Goal: Information Seeking & Learning: Find contact information

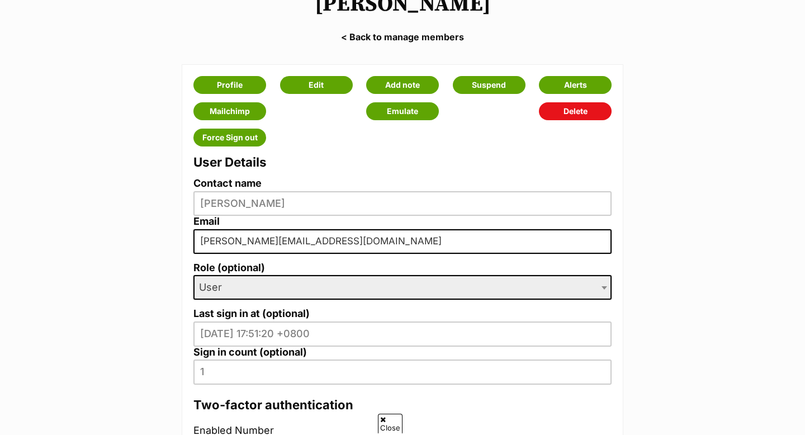
click at [671, 26] on main "Janet Bailey < Back to manage members Profile Edit Add note Suspend Alerts Mail…" at bounding box center [402, 320] width 805 height 688
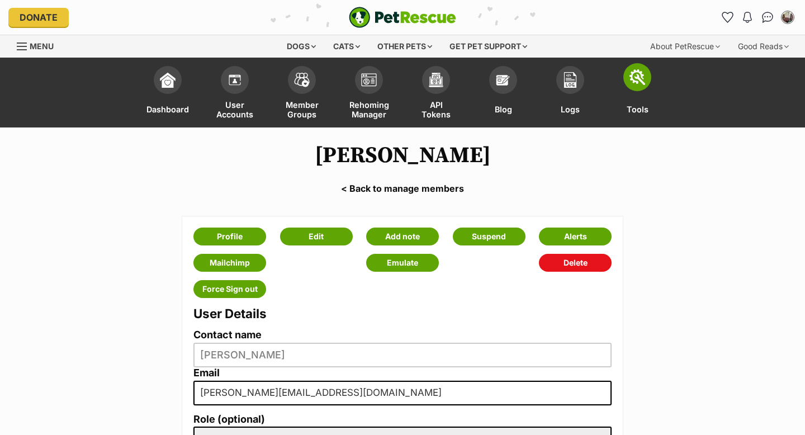
click at [641, 77] on img at bounding box center [637, 77] width 16 height 16
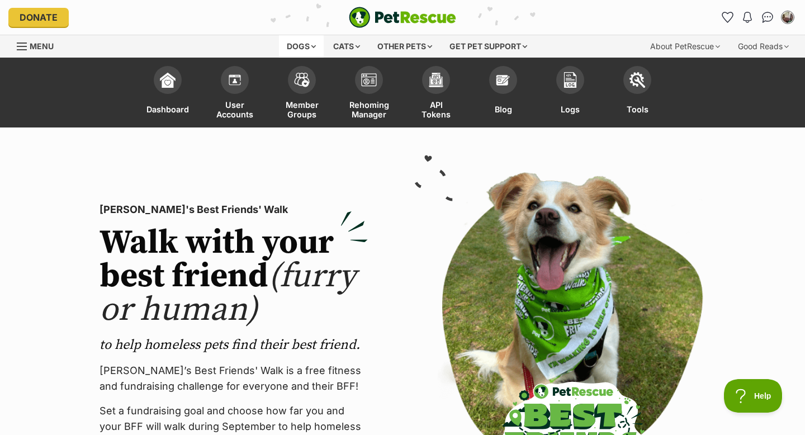
click at [291, 42] on div "Dogs" at bounding box center [301, 46] width 45 height 22
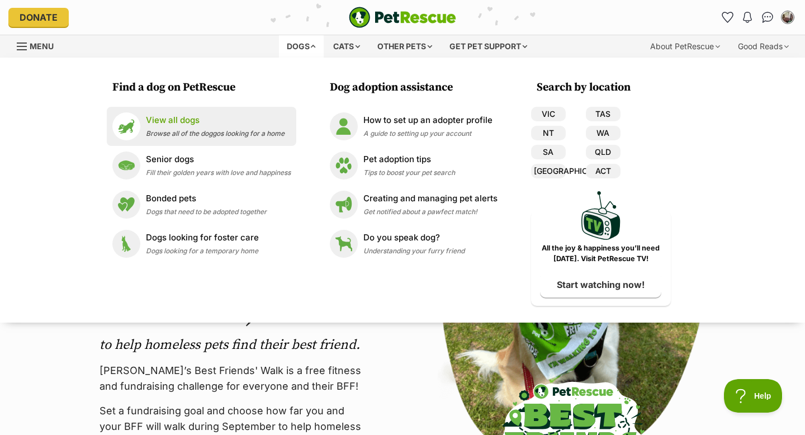
click at [170, 123] on p "View all dogs" at bounding box center [215, 120] width 139 height 13
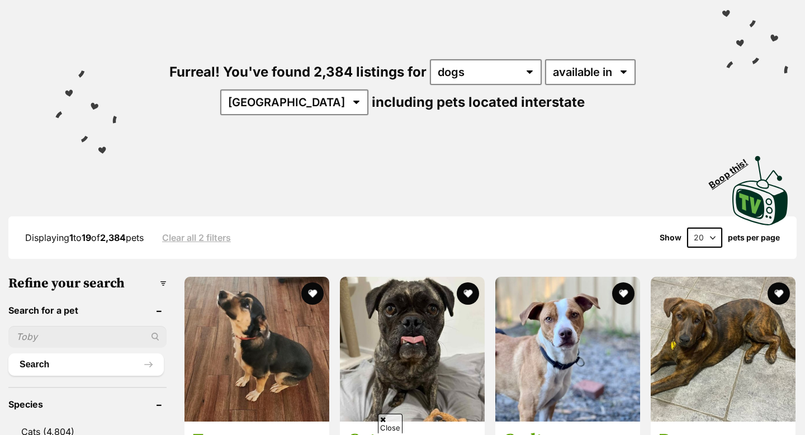
scroll to position [179, 0]
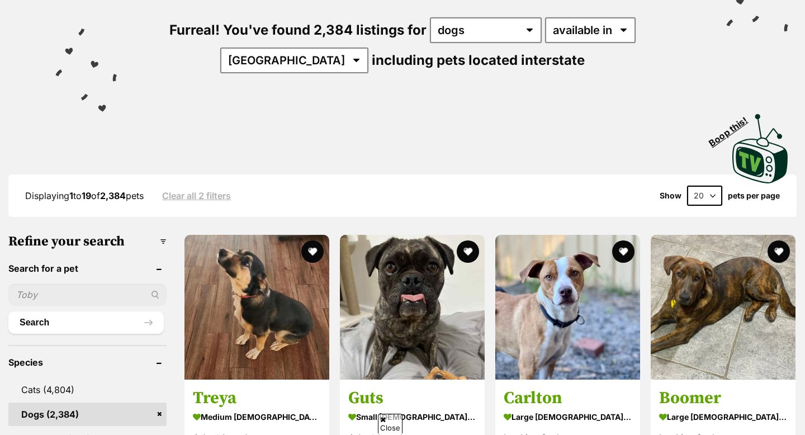
click at [68, 290] on input "text" at bounding box center [87, 294] width 158 height 21
type input "rory"
click at [8, 311] on button "Search" at bounding box center [85, 322] width 155 height 22
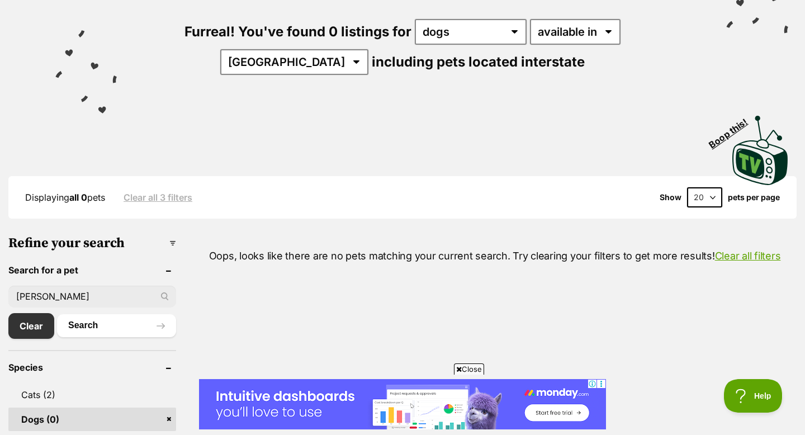
scroll to position [179, 0]
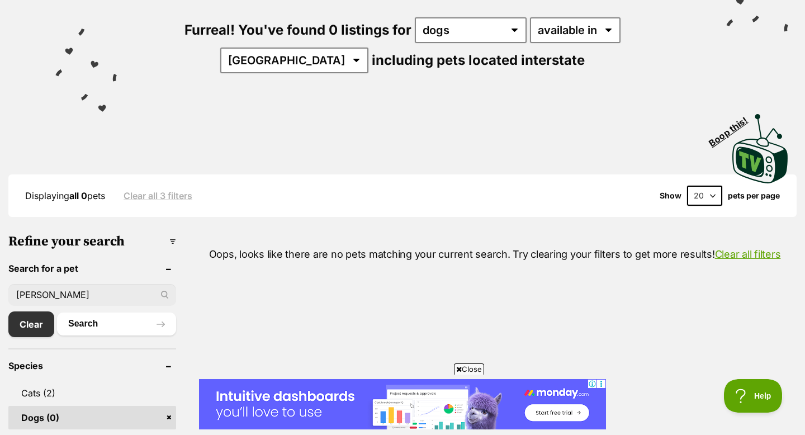
click at [43, 289] on input "[PERSON_NAME]" at bounding box center [92, 294] width 168 height 21
type input "r"
type input "daisy"
click at [57, 312] on button "Search" at bounding box center [116, 323] width 119 height 22
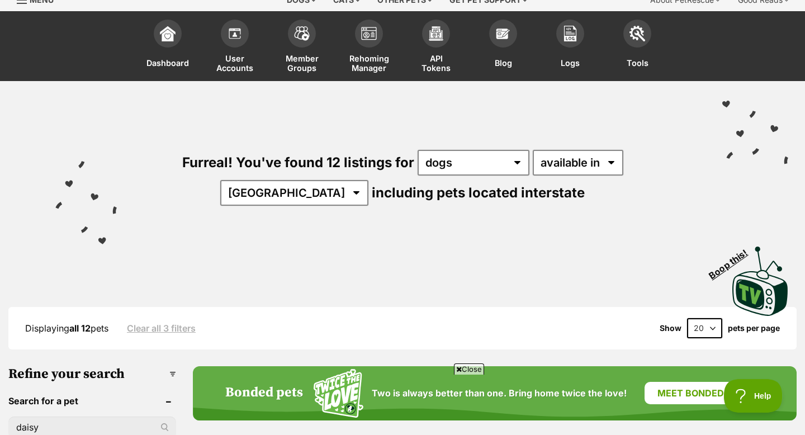
scroll to position [45, 0]
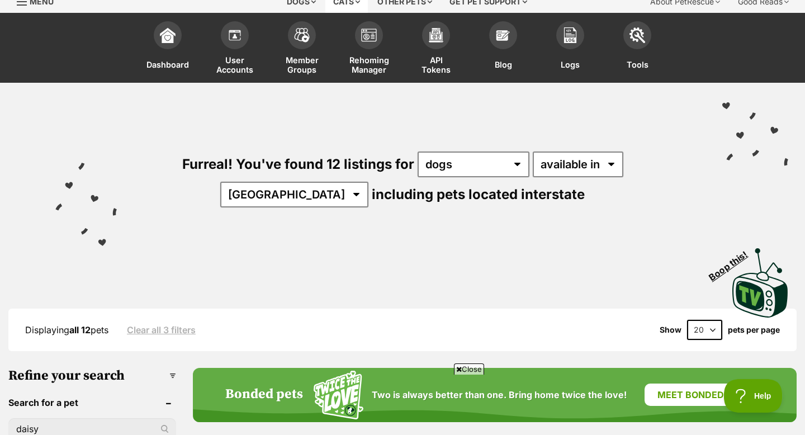
click at [344, 2] on div "Cats" at bounding box center [346, 2] width 42 height 22
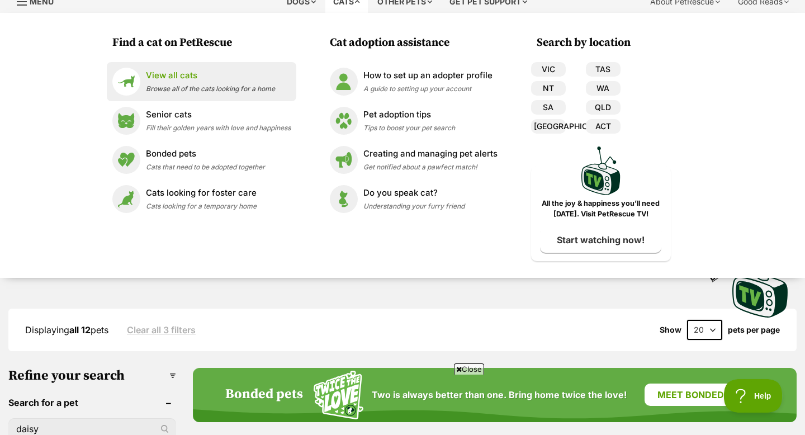
click at [191, 75] on p "View all cats" at bounding box center [210, 75] width 129 height 13
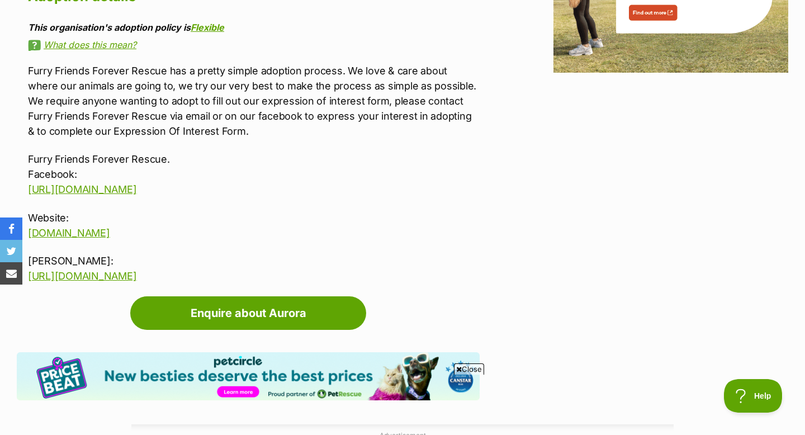
scroll to position [2034, 0]
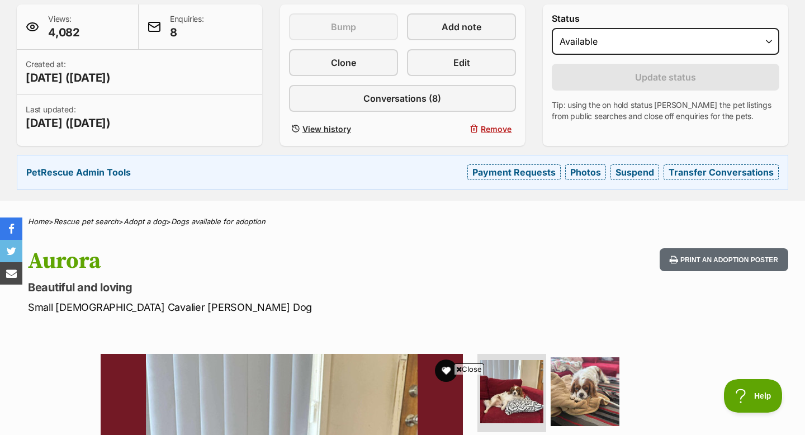
scroll to position [247, 0]
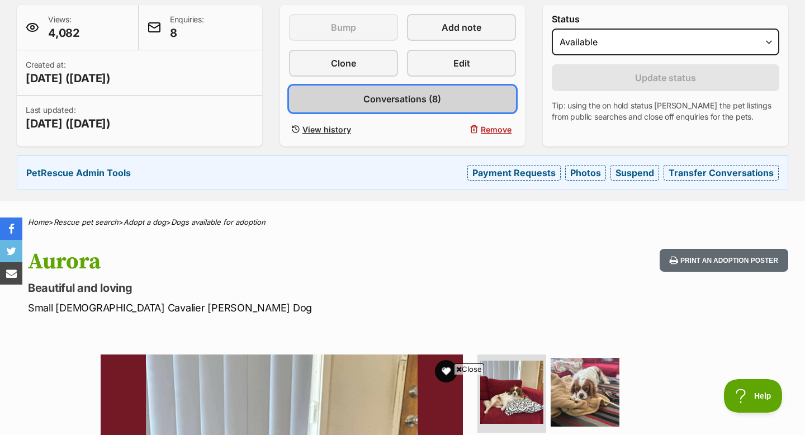
click at [452, 96] on link "Conversations (8)" at bounding box center [402, 98] width 227 height 27
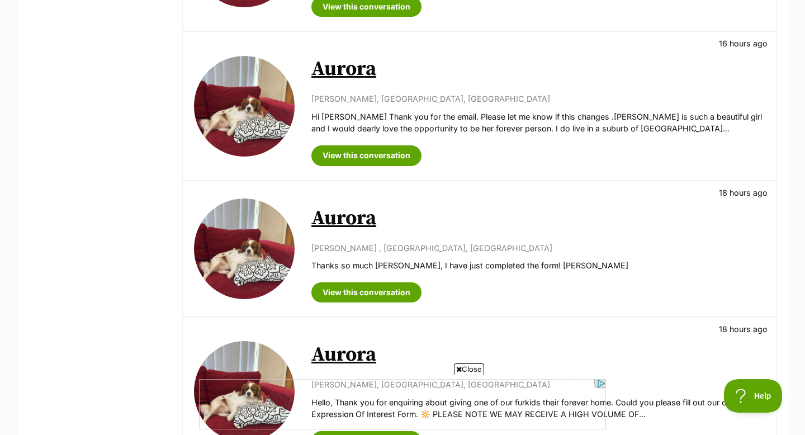
scroll to position [358, 0]
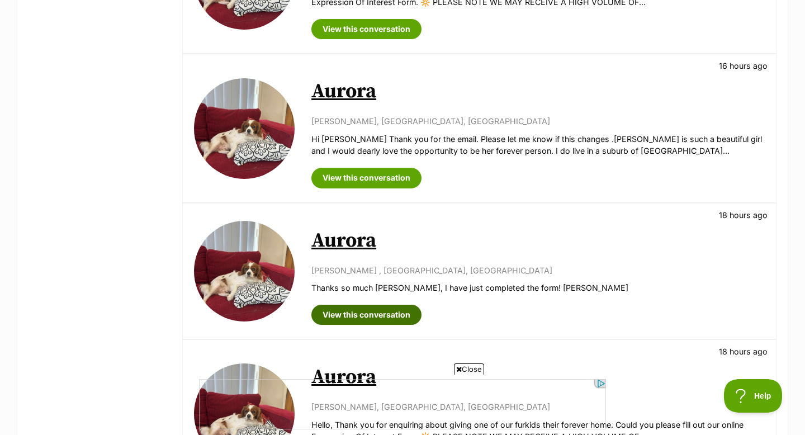
click at [354, 312] on link "View this conversation" at bounding box center [366, 315] width 110 height 20
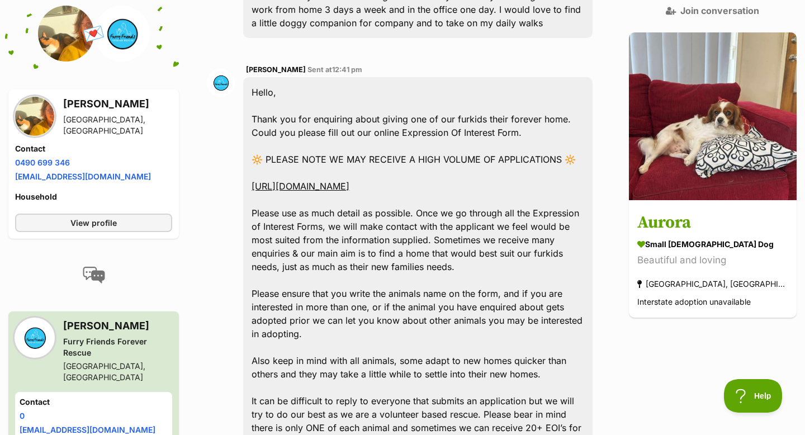
scroll to position [391, 0]
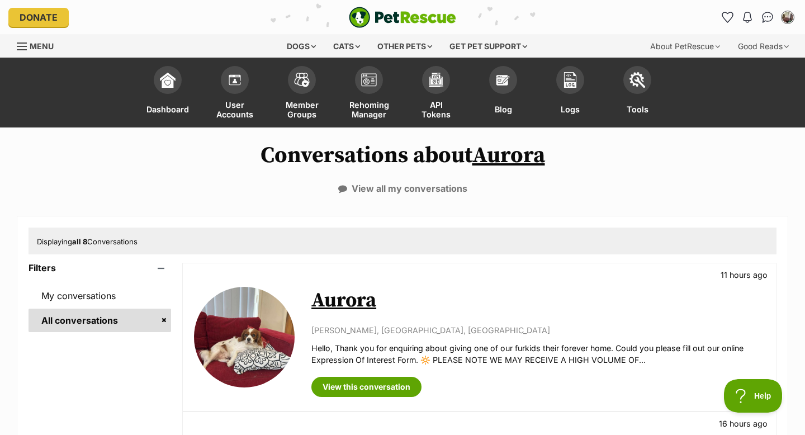
click at [330, 302] on link "Aurora" at bounding box center [343, 300] width 65 height 25
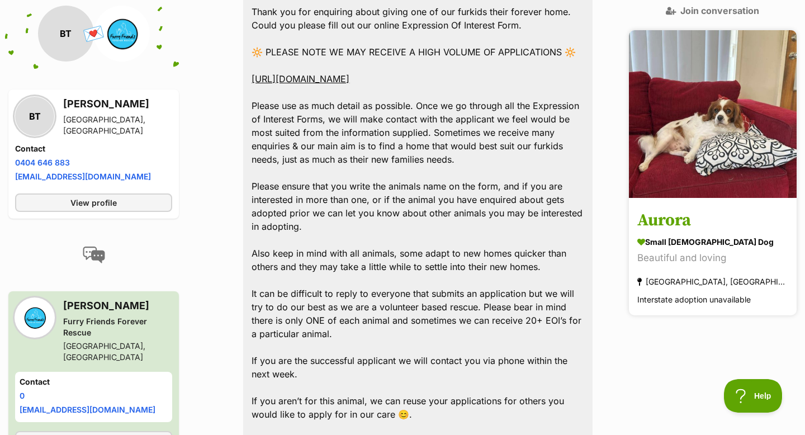
click at [706, 208] on h3 "Aurora" at bounding box center [712, 220] width 151 height 25
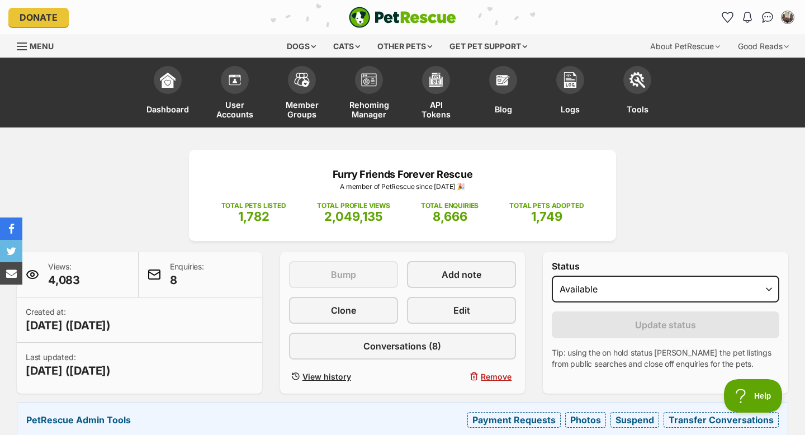
click at [725, 174] on div "Furry Friends Forever Rescue A member of PetRescue since 2014 🎉 TOTAL PETS LIST…" at bounding box center [402, 293] width 805 height 287
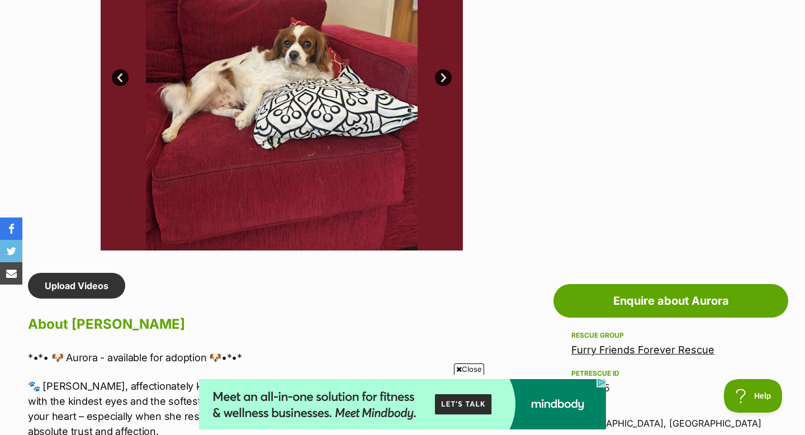
scroll to position [715, 0]
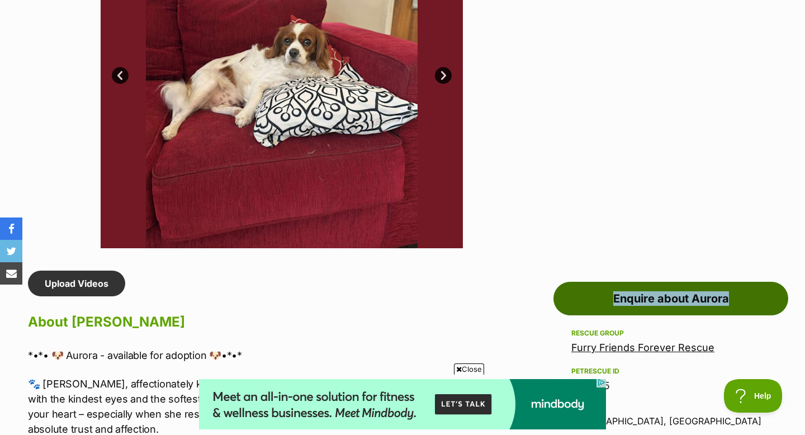
drag, startPoint x: 533, startPoint y: 302, endPoint x: 743, endPoint y: 300, distance: 210.1
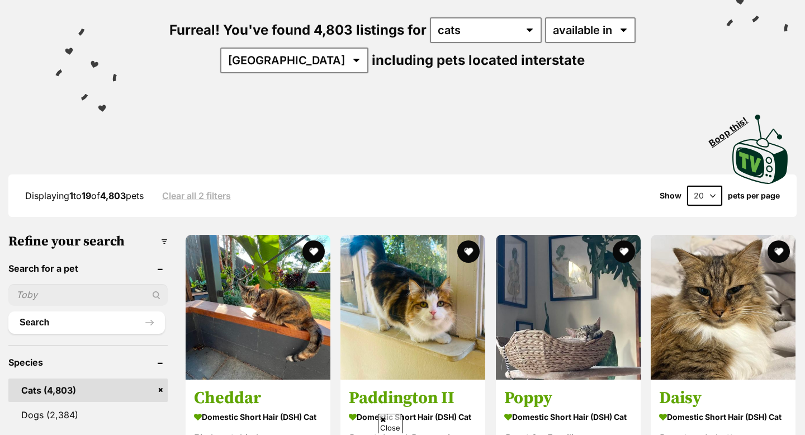
click at [41, 291] on input "text" at bounding box center [87, 294] width 159 height 21
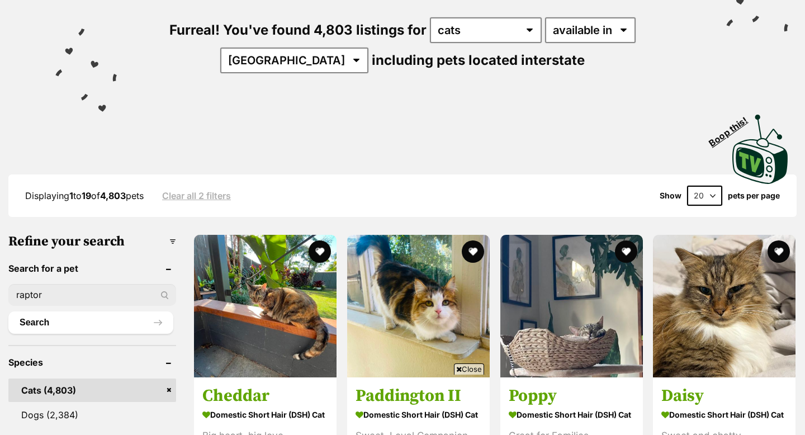
type input "raptor"
click at [8, 311] on button "Search" at bounding box center [90, 322] width 165 height 22
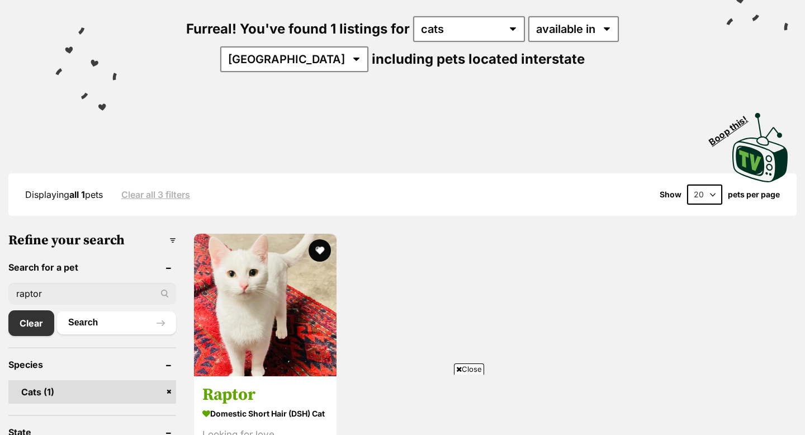
scroll to position [268, 0]
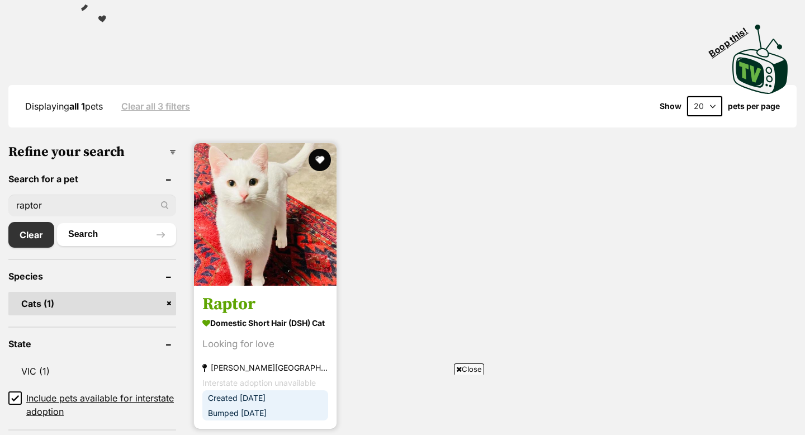
click at [263, 214] on img at bounding box center [265, 214] width 142 height 142
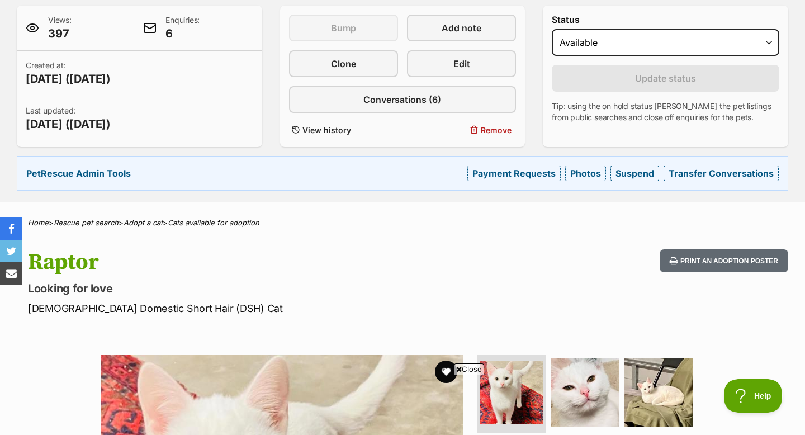
scroll to position [246, 0]
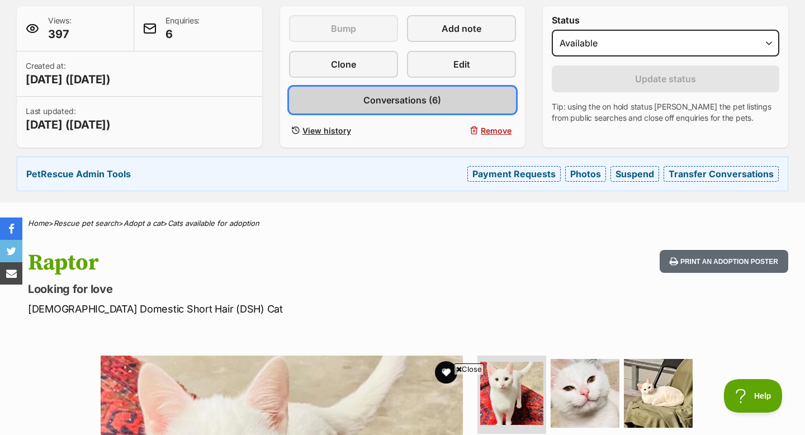
click at [396, 94] on span "Conversations (6)" at bounding box center [402, 99] width 78 height 13
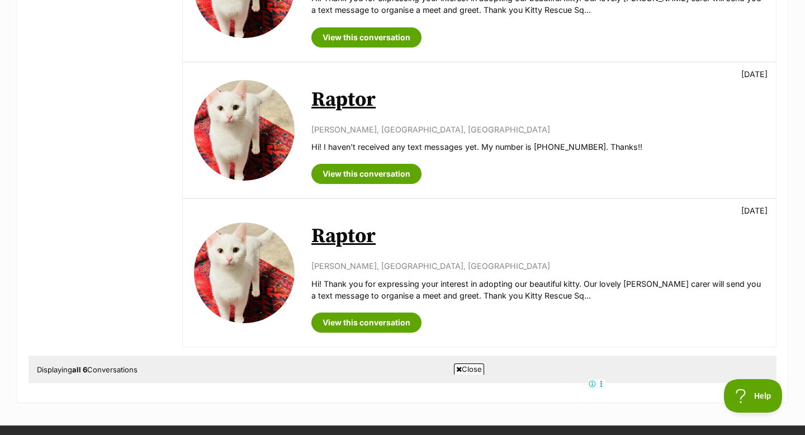
scroll to position [805, 0]
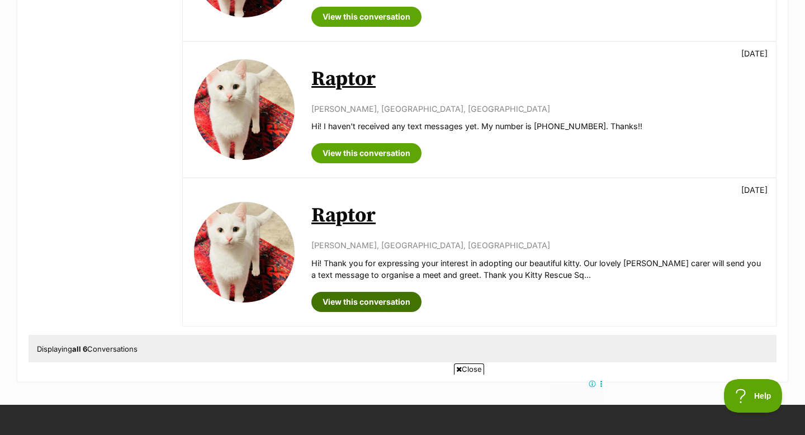
click at [372, 301] on link "View this conversation" at bounding box center [366, 302] width 110 height 20
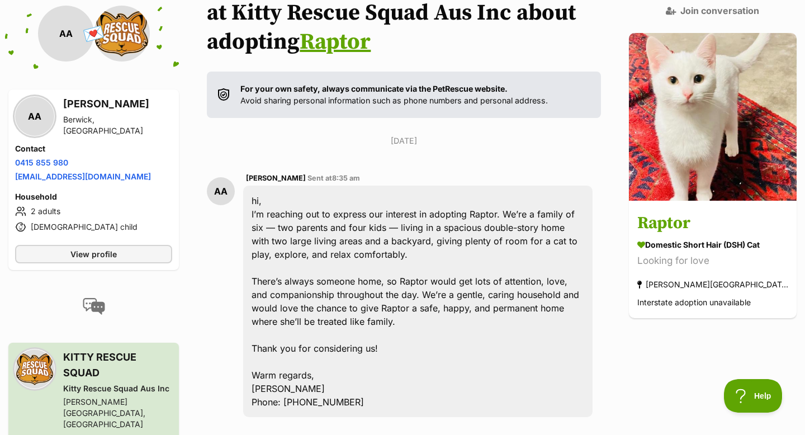
scroll to position [171, 0]
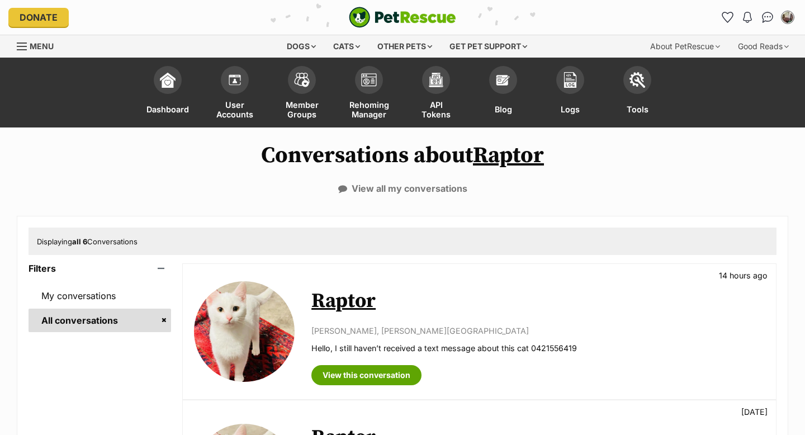
click at [38, 45] on span "Menu" at bounding box center [42, 45] width 24 height 9
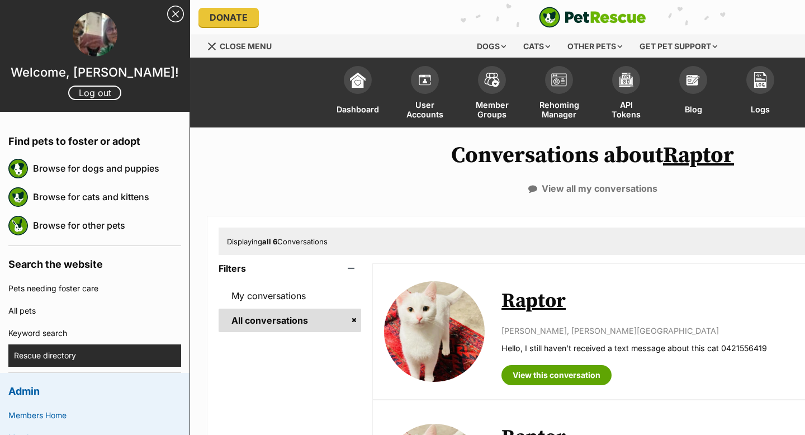
click at [41, 355] on link "Rescue directory" at bounding box center [97, 355] width 167 height 22
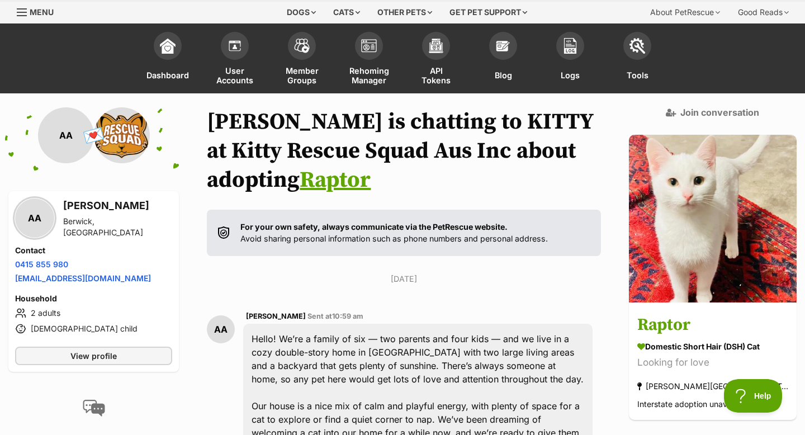
scroll to position [22, 0]
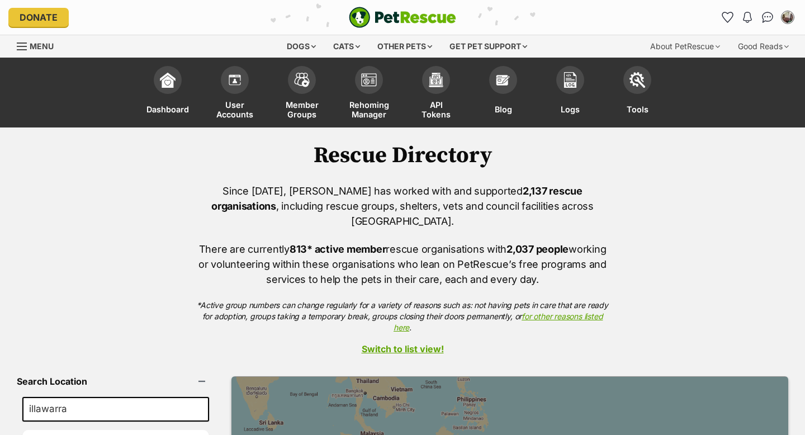
type input "illawarra"
click at [22, 430] on button "Search" at bounding box center [115, 440] width 187 height 21
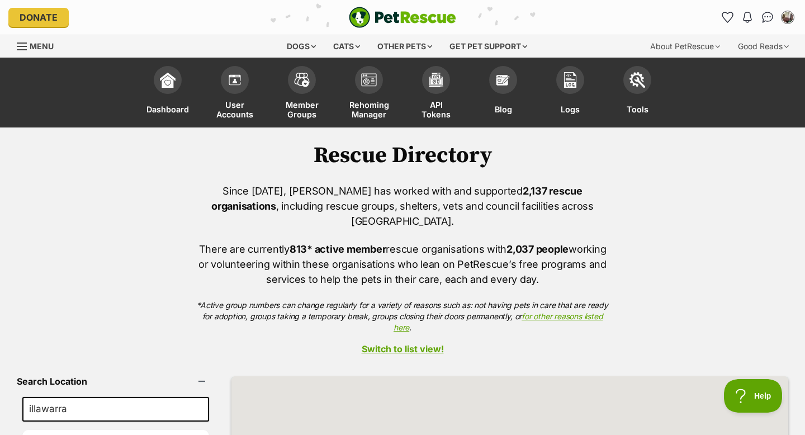
click at [776, 261] on div "Since 2004, PetRescue has worked with and supported 2,137 rescue organisations …" at bounding box center [402, 258] width 805 height 150
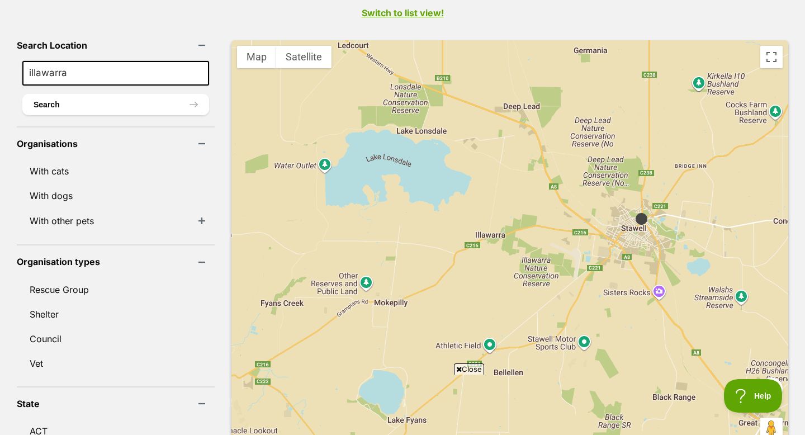
scroll to position [358, 0]
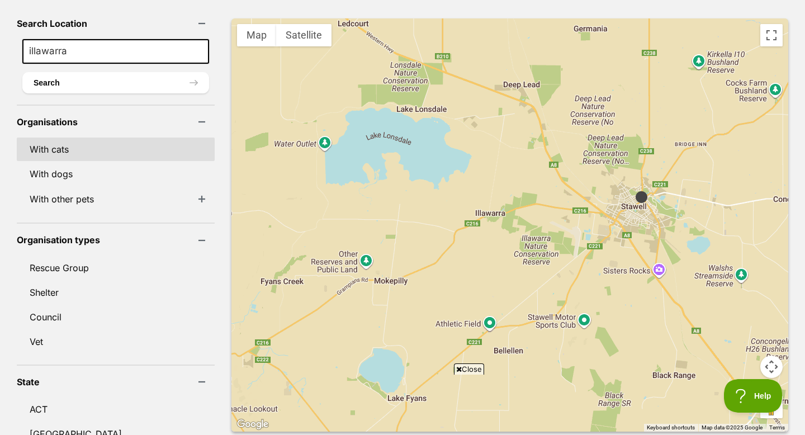
click at [59, 137] on link "With cats" at bounding box center [116, 148] width 198 height 23
click at [774, 355] on button "Map camera controls" at bounding box center [771, 366] width 22 height 22
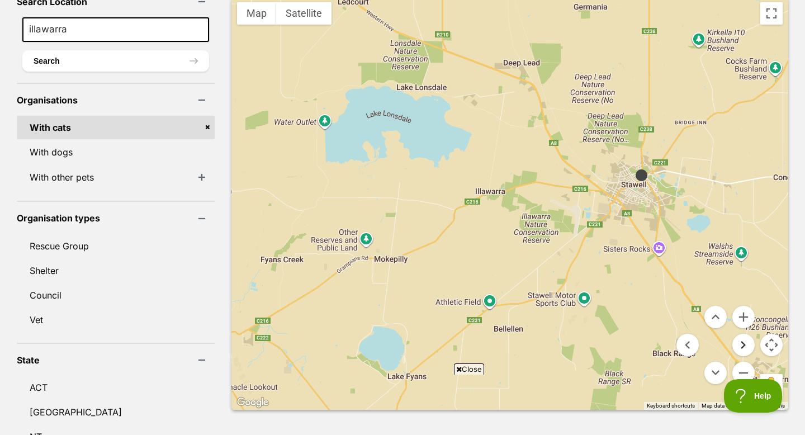
scroll to position [380, 0]
click at [748, 361] on button "Zoom out" at bounding box center [743, 372] width 22 height 22
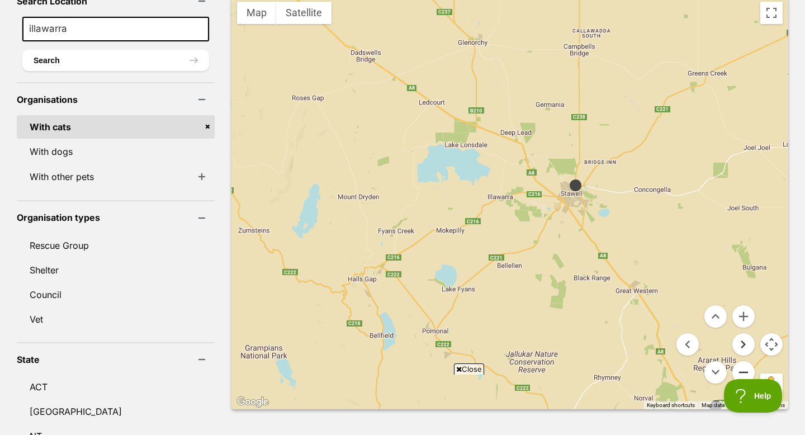
click at [748, 361] on button "Zoom out" at bounding box center [743, 372] width 22 height 22
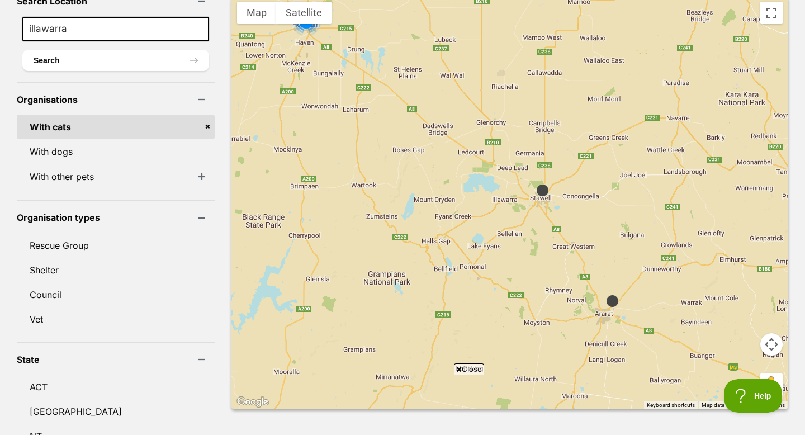
scroll to position [377, 0]
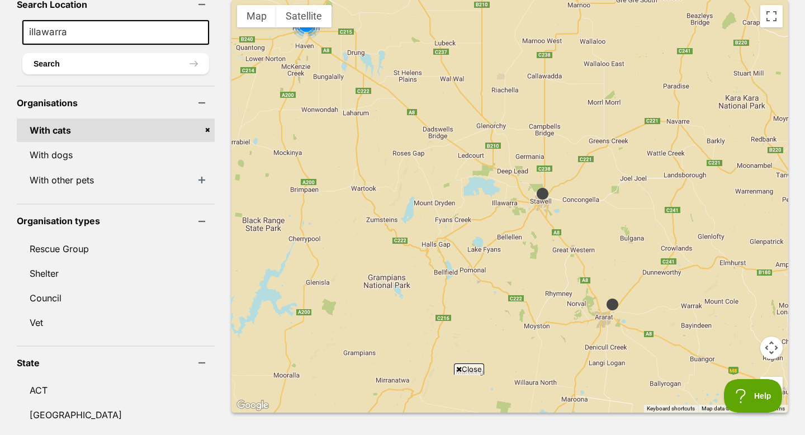
drag, startPoint x: 72, startPoint y: 16, endPoint x: 3, endPoint y: 11, distance: 69.4
click at [3, 11] on div "Search Location illawarra Search Organisations With cats With dogs With other p…" at bounding box center [402, 393] width 805 height 810
type input "primbee"
click at [22, 53] on button "Search" at bounding box center [115, 63] width 187 height 21
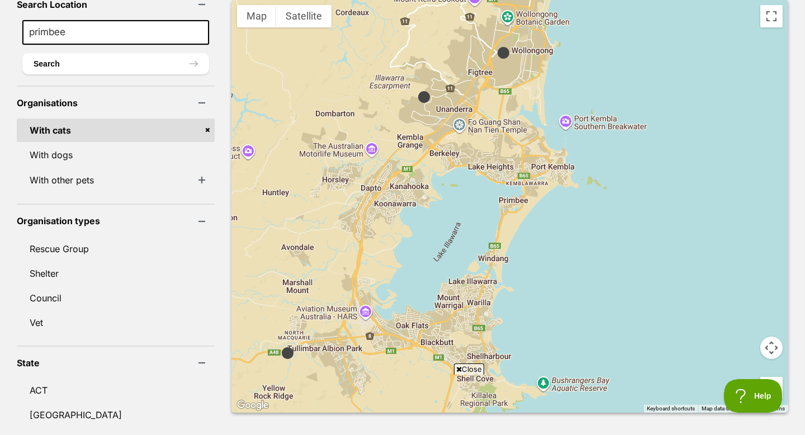
click at [281, 346] on img at bounding box center [288, 353] width 14 height 14
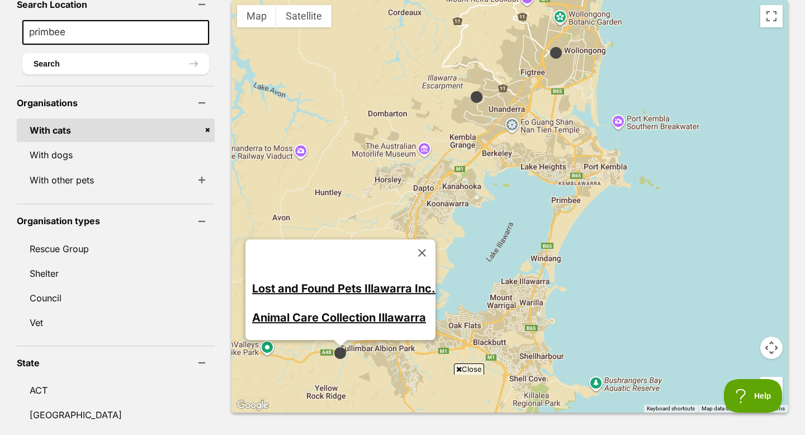
click at [469, 90] on img at bounding box center [476, 97] width 14 height 14
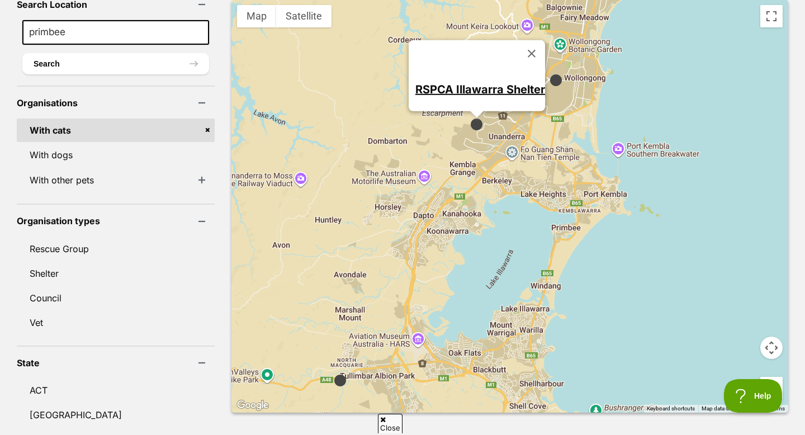
click at [549, 73] on img at bounding box center [556, 80] width 14 height 14
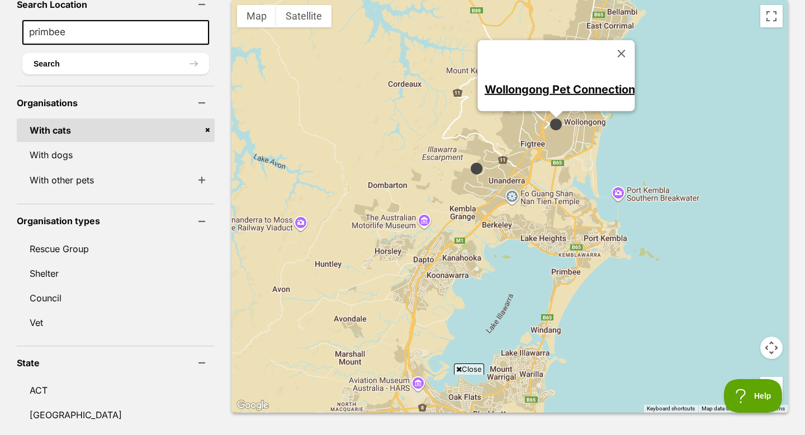
click at [543, 82] on link "Wollongong Pet Connection" at bounding box center [559, 88] width 150 height 13
click at [773, 336] on button "Map camera controls" at bounding box center [771, 347] width 22 height 22
click at [743, 364] on button "Zoom out" at bounding box center [743, 375] width 22 height 22
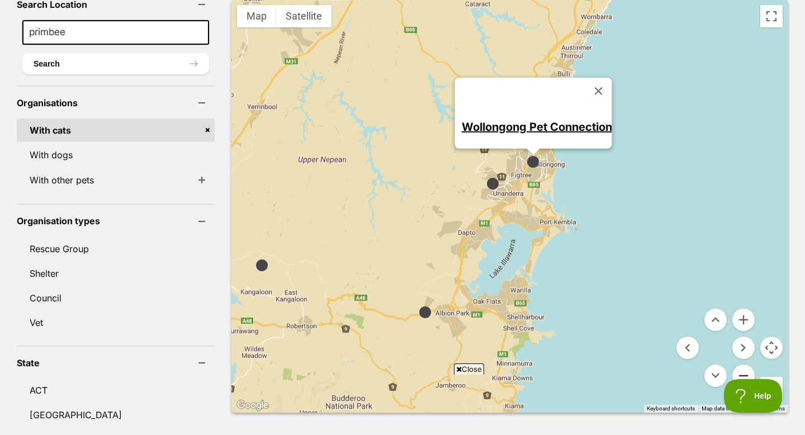
click at [743, 364] on button "Zoom out" at bounding box center [743, 375] width 22 height 22
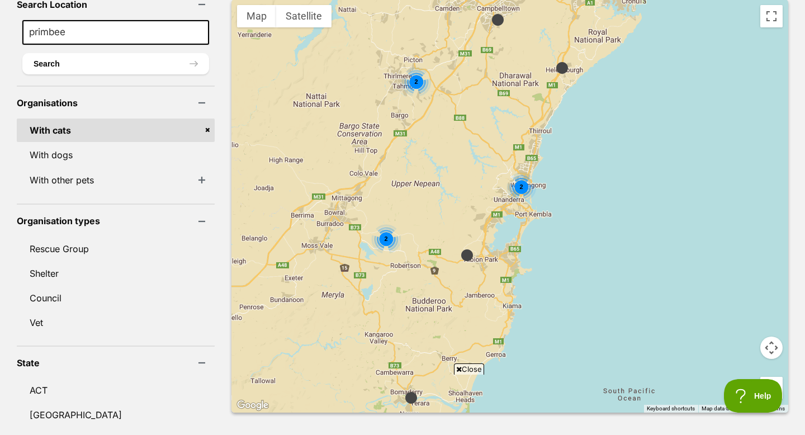
click at [371, 225] on div "2" at bounding box center [386, 239] width 30 height 30
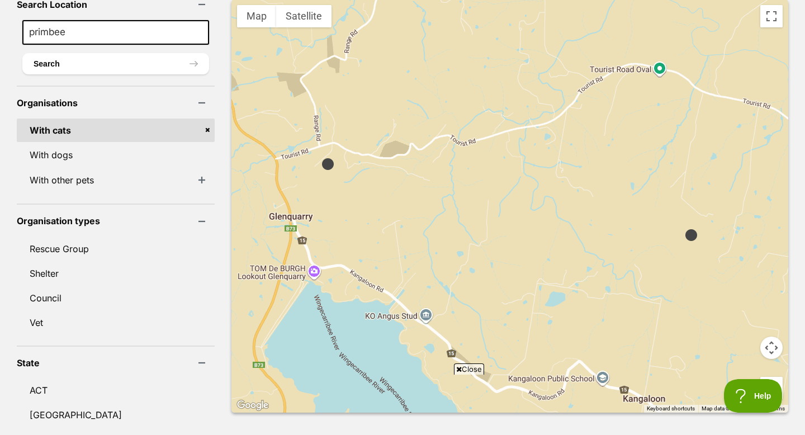
click at [321, 157] on img at bounding box center [328, 164] width 14 height 14
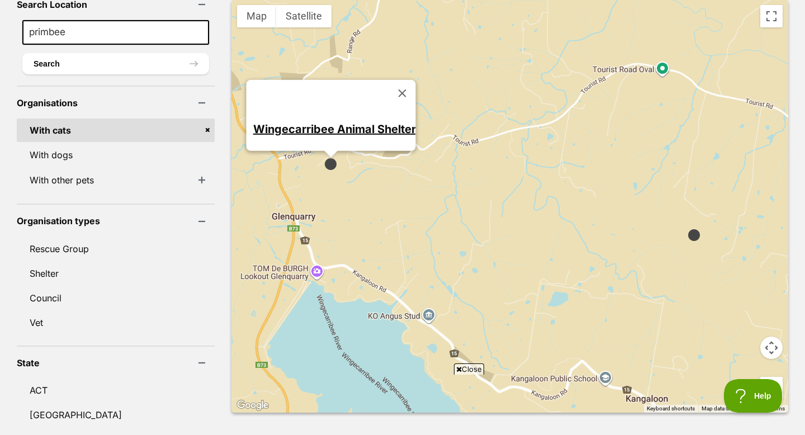
click at [687, 228] on img at bounding box center [694, 235] width 14 height 14
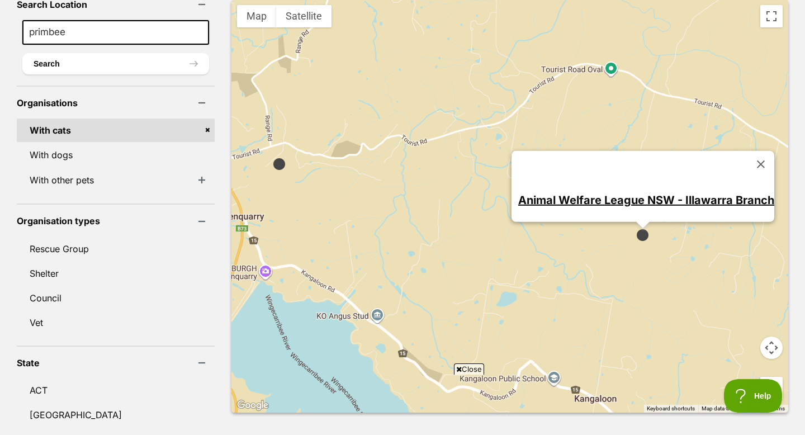
click at [659, 193] on link "Animal Welfare League NSW - Illawarra Branch" at bounding box center [646, 199] width 256 height 13
click at [772, 336] on button "Map camera controls" at bounding box center [771, 347] width 22 height 22
click at [742, 364] on button "Zoom out" at bounding box center [743, 375] width 22 height 22
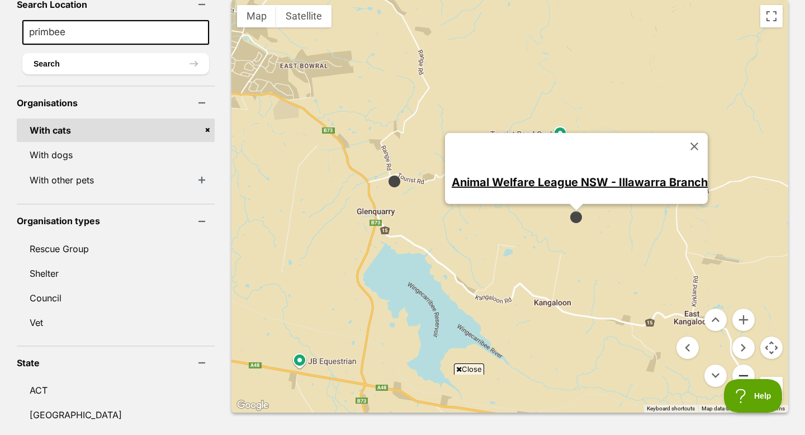
click at [742, 364] on button "Zoom out" at bounding box center [743, 375] width 22 height 22
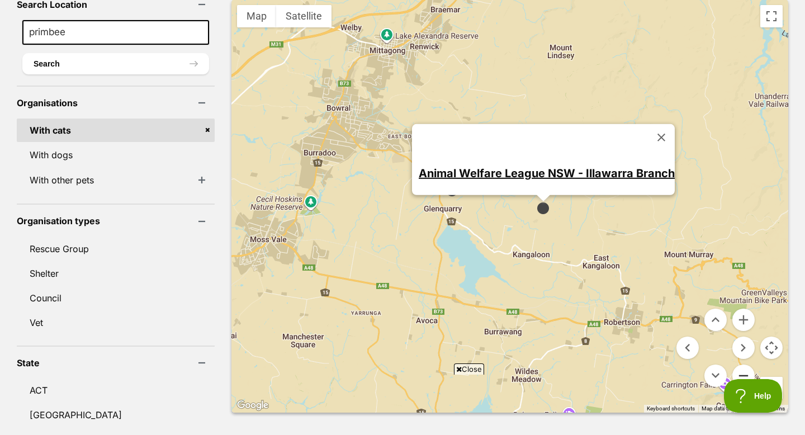
click at [742, 364] on button "Zoom out" at bounding box center [743, 375] width 22 height 22
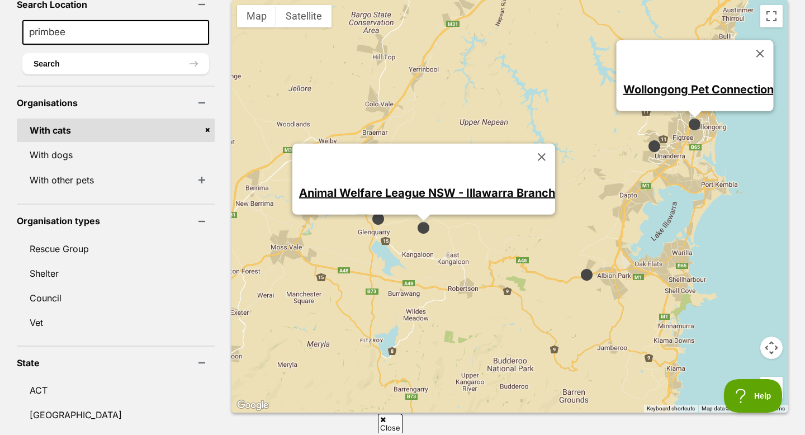
scroll to position [0, 0]
click at [579, 268] on img at bounding box center [586, 275] width 14 height 14
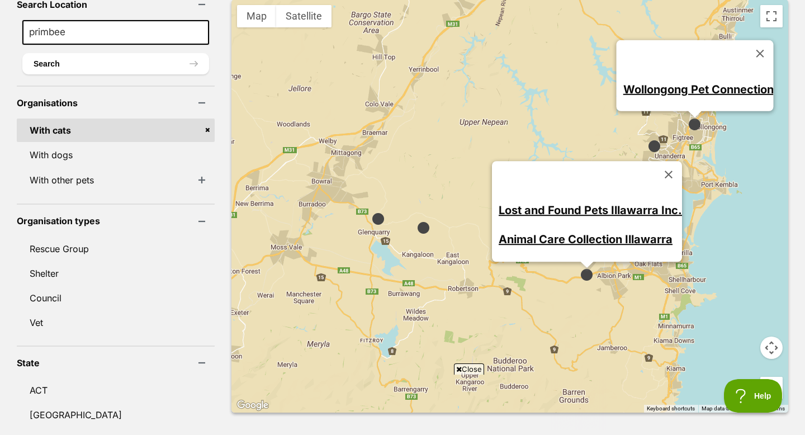
click at [587, 232] on link "Animal Care Collection Illawarra" at bounding box center [585, 238] width 174 height 13
click at [655, 161] on button "Close" at bounding box center [668, 174] width 27 height 27
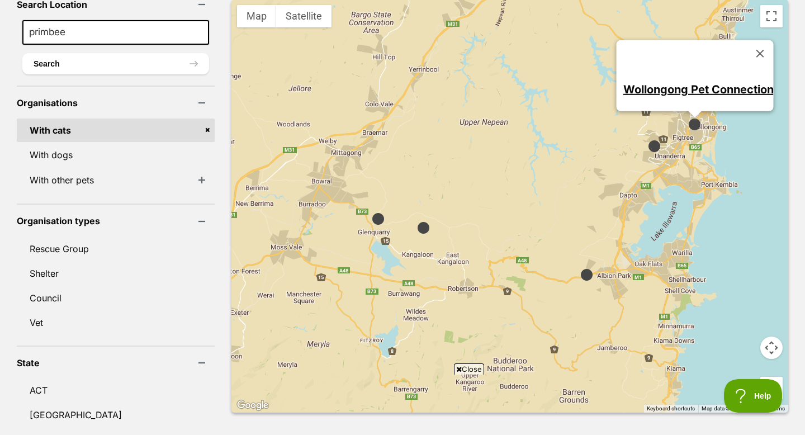
click at [647, 139] on img at bounding box center [654, 146] width 14 height 14
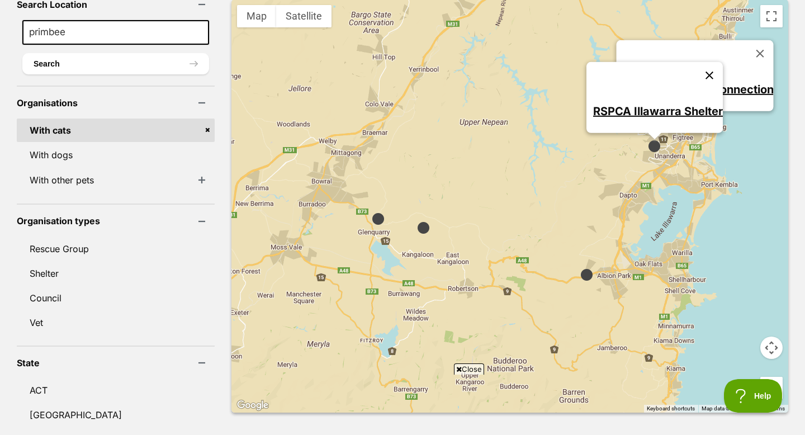
click at [696, 61] on button "Close" at bounding box center [709, 74] width 27 height 27
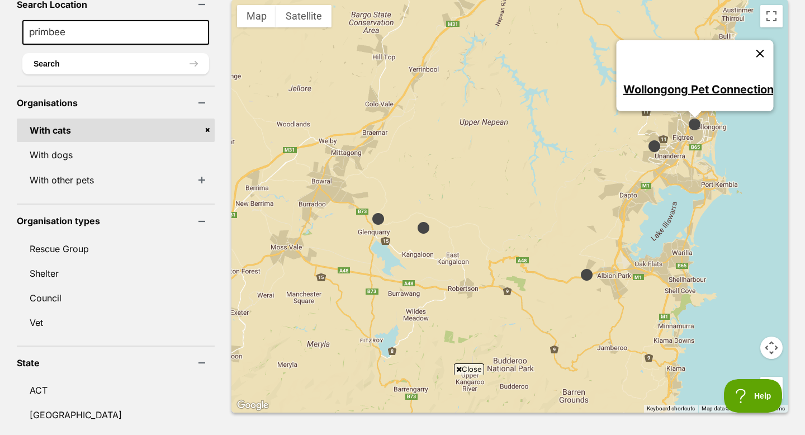
click at [747, 40] on button "Close" at bounding box center [760, 53] width 27 height 27
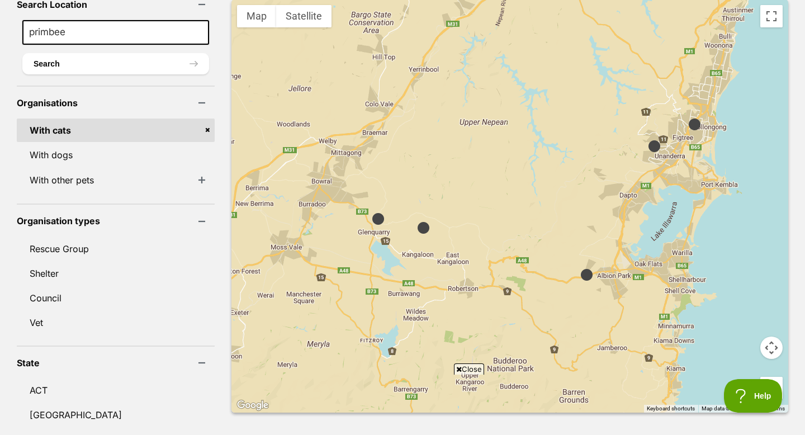
click at [774, 336] on button "Map camera controls" at bounding box center [771, 347] width 22 height 22
click at [743, 364] on button "Zoom out" at bounding box center [743, 375] width 22 height 22
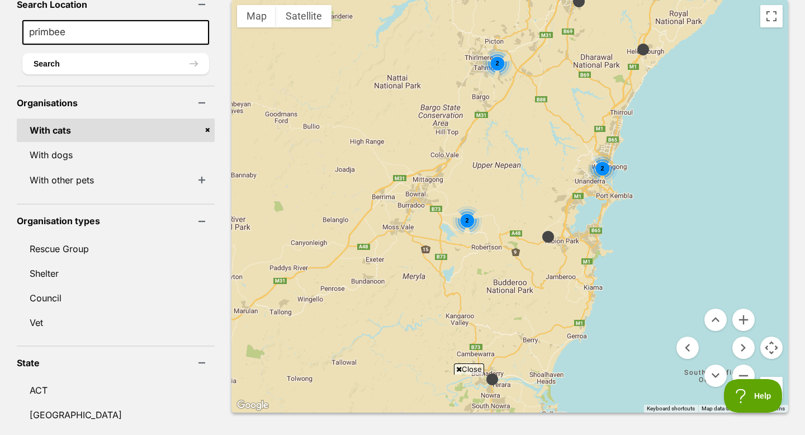
click at [636, 42] on img at bounding box center [643, 49] width 14 height 14
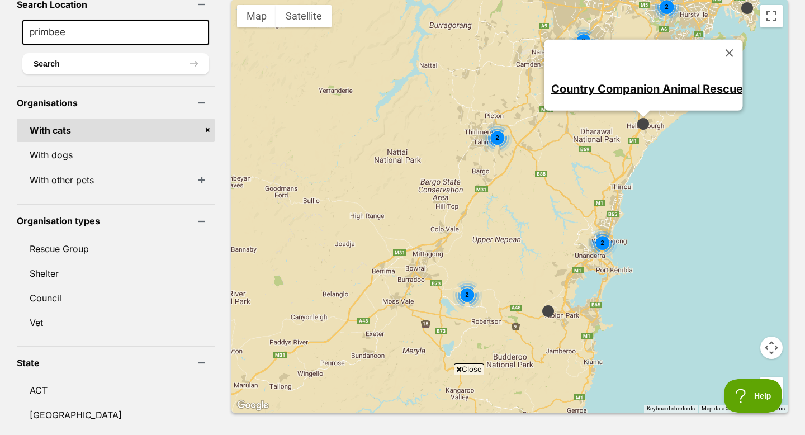
click at [576, 82] on link "Country Companion Animal Rescue" at bounding box center [647, 88] width 192 height 13
click at [716, 39] on button "Close" at bounding box center [729, 52] width 27 height 27
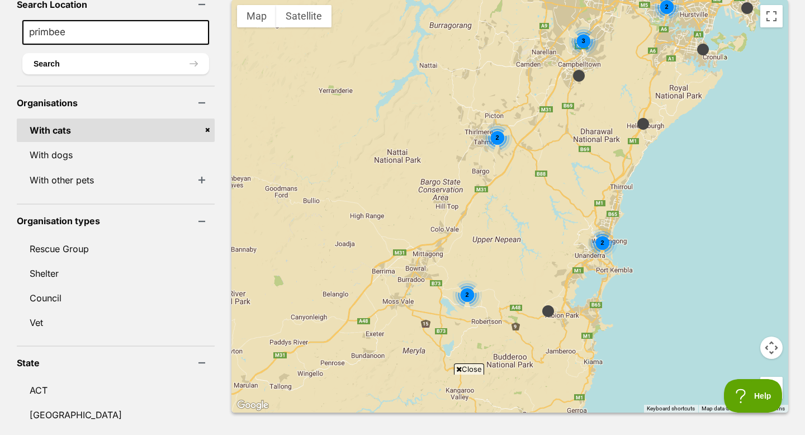
click at [572, 69] on img at bounding box center [579, 76] width 14 height 14
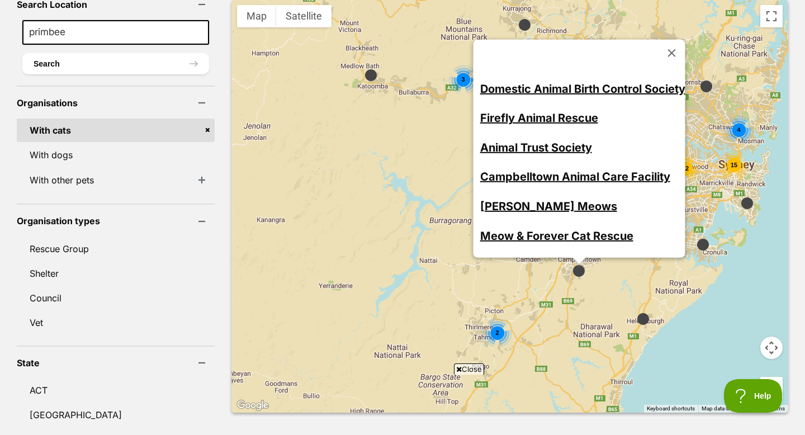
click at [494, 229] on link "Meow & Forever Cat Rescue" at bounding box center [556, 235] width 153 height 13
click at [502, 199] on link "Mulligan Meows" at bounding box center [548, 205] width 137 height 13
click at [658, 39] on button "Close" at bounding box center [671, 52] width 27 height 27
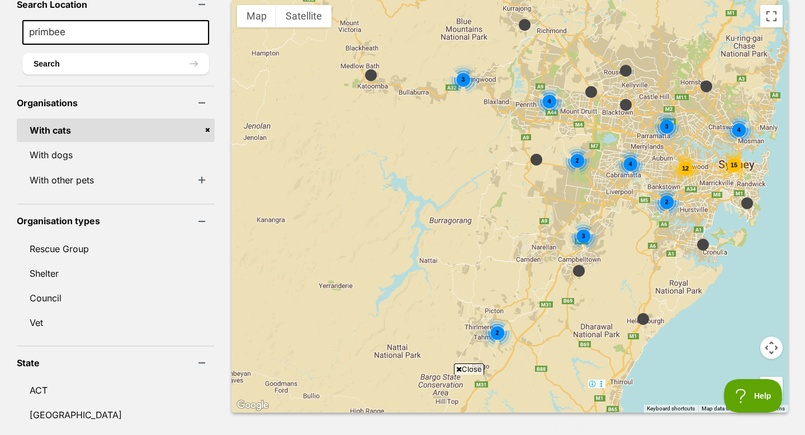
click at [482, 318] on div "2" at bounding box center [497, 333] width 30 height 30
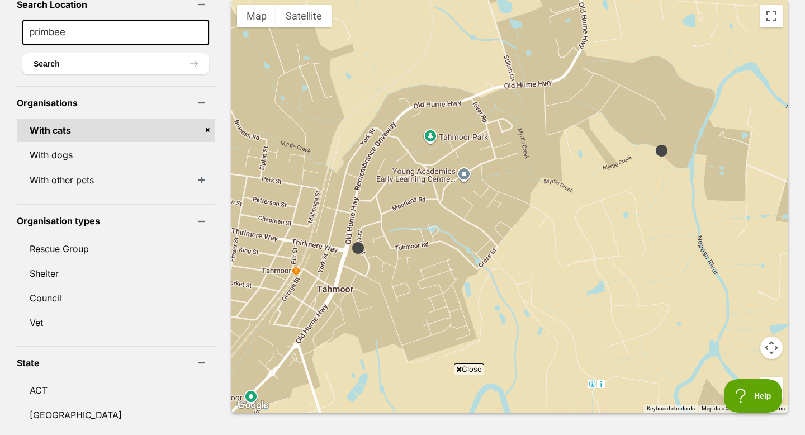
click at [351, 241] on img at bounding box center [358, 248] width 14 height 14
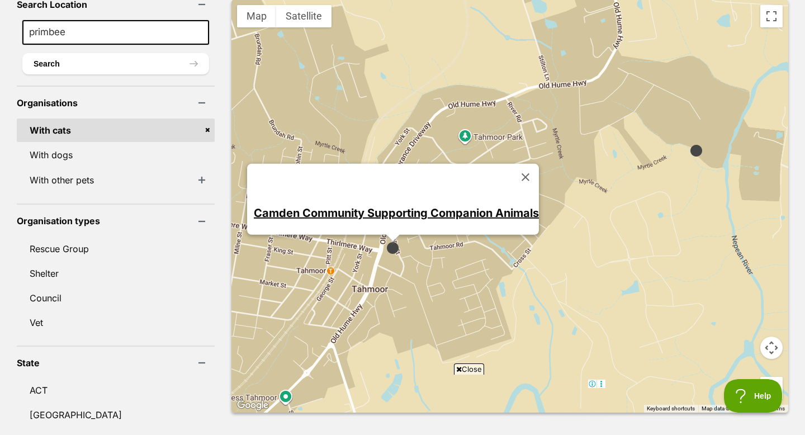
click at [689, 144] on img at bounding box center [696, 151] width 14 height 14
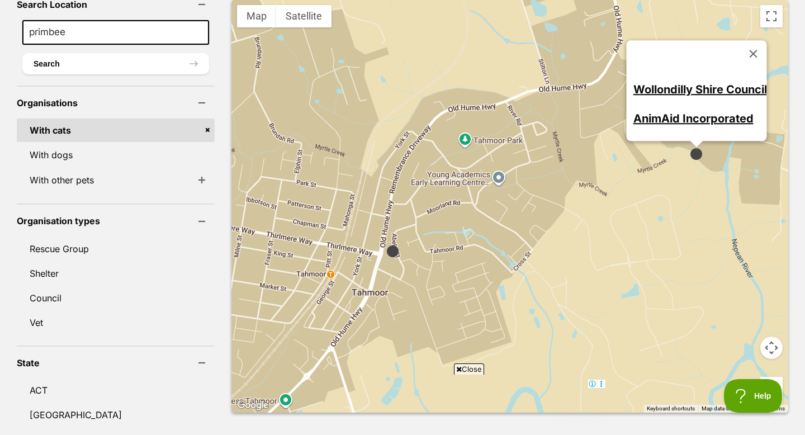
click at [691, 112] on link "AnimAid Incorporated" at bounding box center [693, 118] width 120 height 13
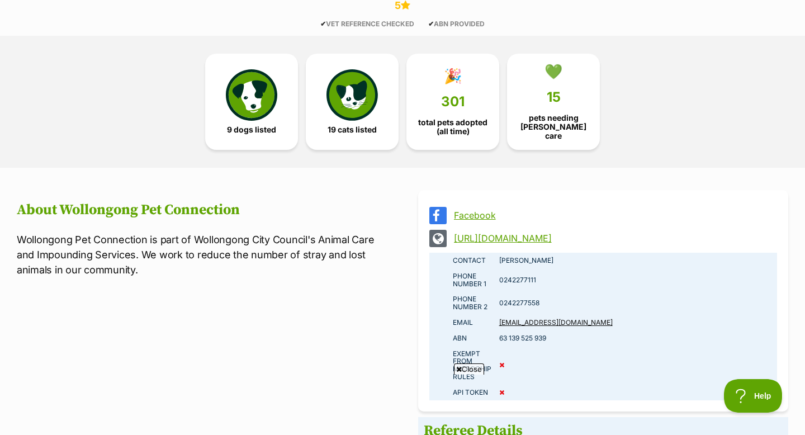
scroll to position [618, 0]
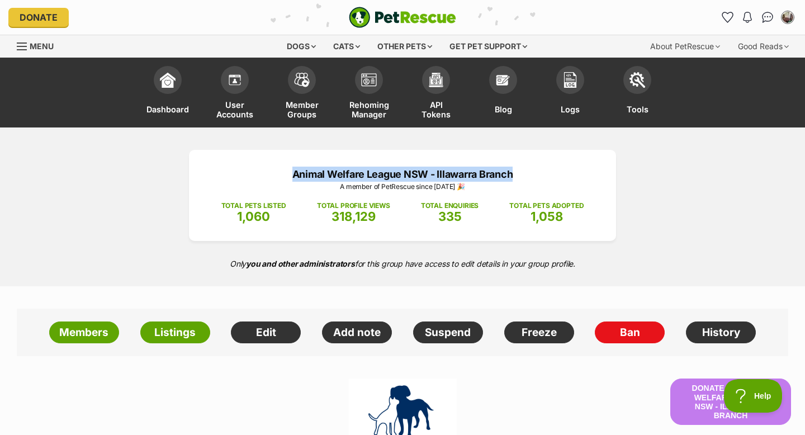
drag, startPoint x: 520, startPoint y: 174, endPoint x: 279, endPoint y: 176, distance: 240.9
click at [279, 176] on p "Animal Welfare League NSW - Illawarra Branch" at bounding box center [402, 174] width 393 height 15
copy p "Animal Welfare League NSW - Illawarra Branch"
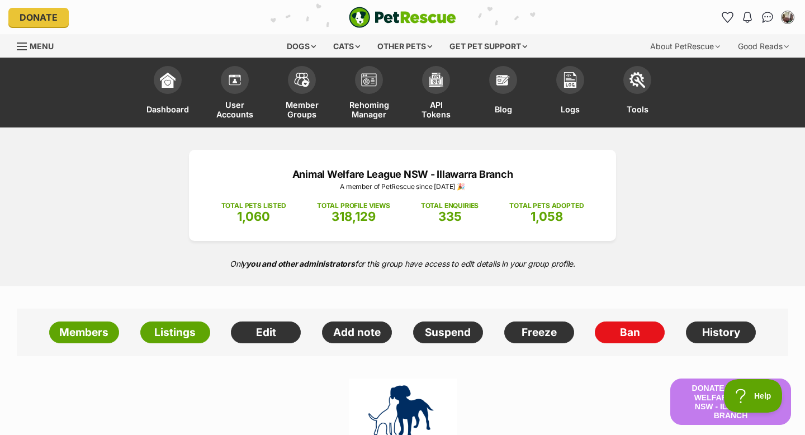
click at [726, 216] on div "Animal Welfare League NSW - Illawarra Branch A member of PetRescue since 2019 🎉…" at bounding box center [402, 206] width 805 height 159
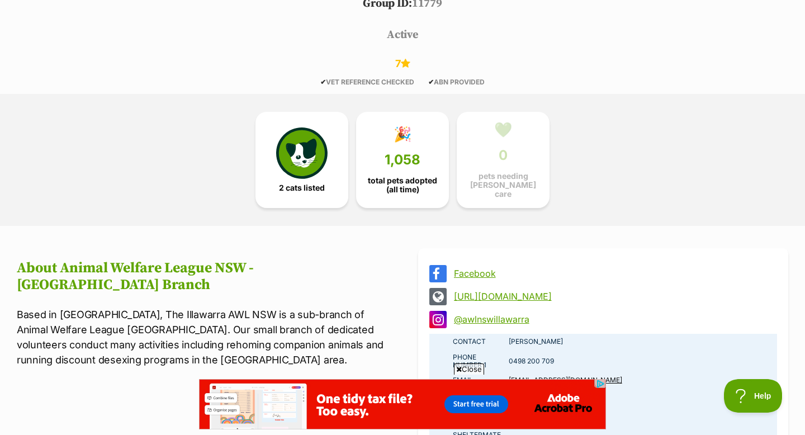
click at [512, 293] on link "https://www.awlnsw.com.au/" at bounding box center [613, 296] width 319 height 10
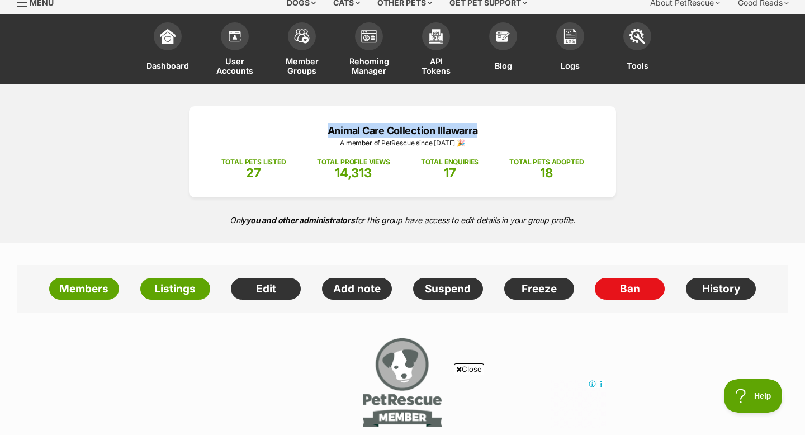
drag, startPoint x: 487, startPoint y: 128, endPoint x: 323, endPoint y: 128, distance: 163.7
click at [323, 128] on p "Animal Care Collection Illawarra" at bounding box center [402, 130] width 393 height 15
copy p "Animal Care Collection Illawarra"
click at [659, 189] on div "Animal Care Collection Illawarra A member of PetRescue since 2024 🎉 TOTAL PETS …" at bounding box center [402, 163] width 805 height 159
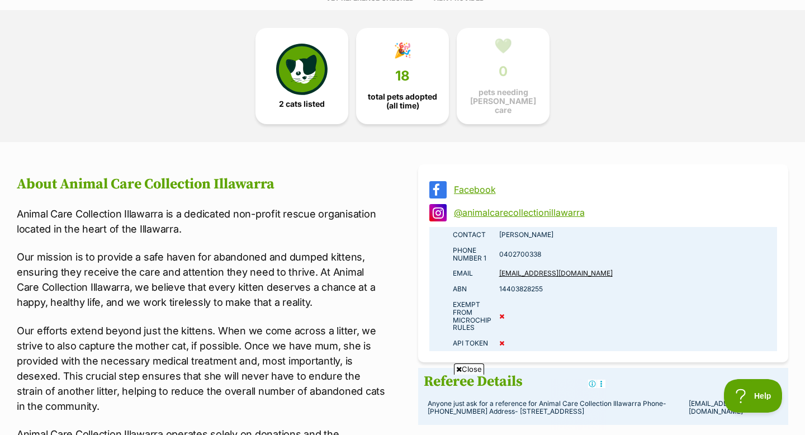
scroll to position [647, 0]
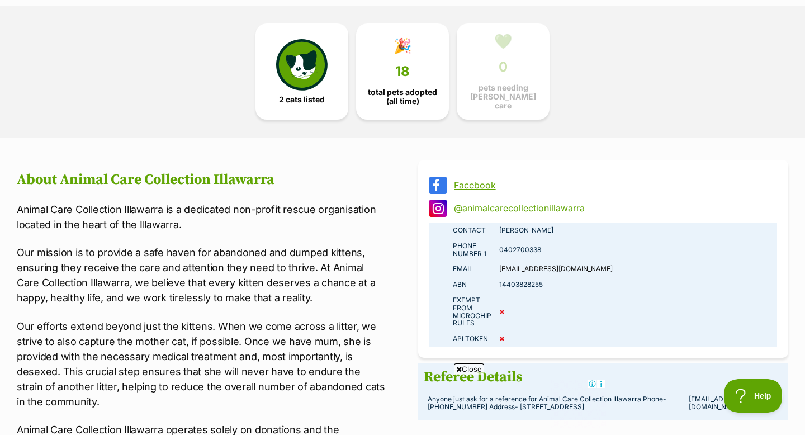
click at [484, 180] on link "Facebook" at bounding box center [613, 185] width 319 height 10
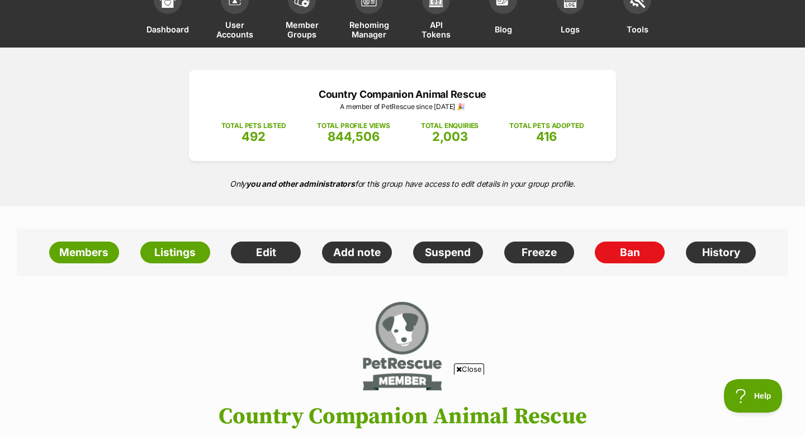
scroll to position [63, 0]
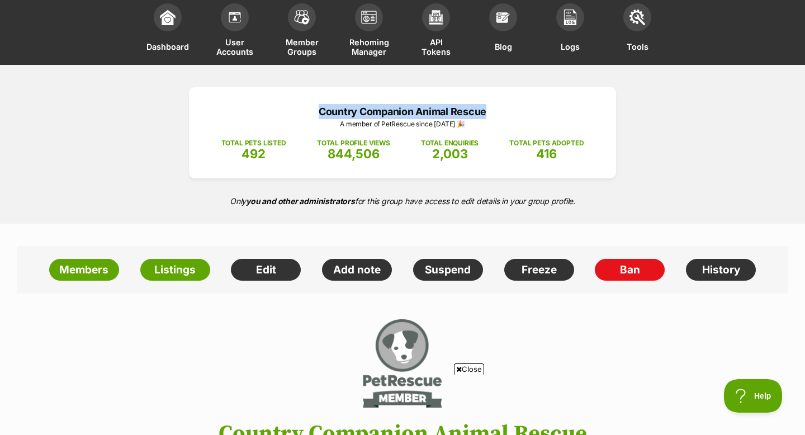
drag, startPoint x: 491, startPoint y: 111, endPoint x: 314, endPoint y: 107, distance: 177.2
click at [314, 107] on p "Country Companion Animal Rescue" at bounding box center [402, 111] width 393 height 15
copy p "Country Companion Animal Rescue"
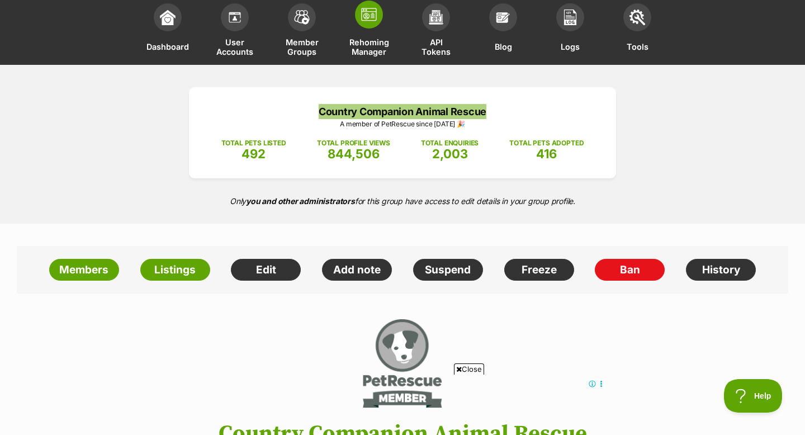
scroll to position [0, 0]
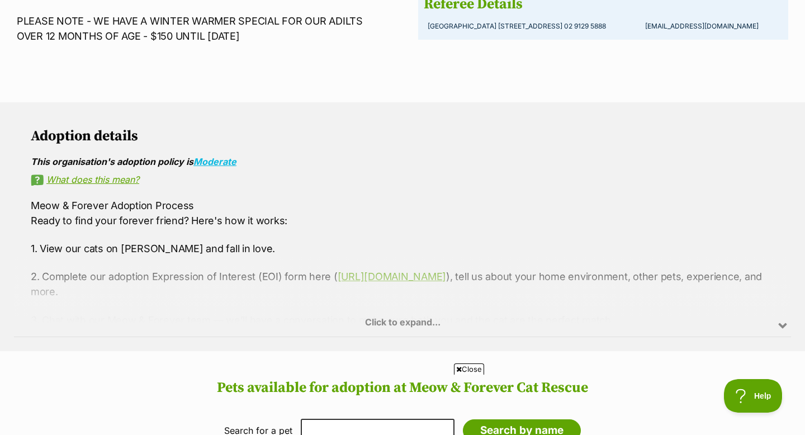
scroll to position [1044, 0]
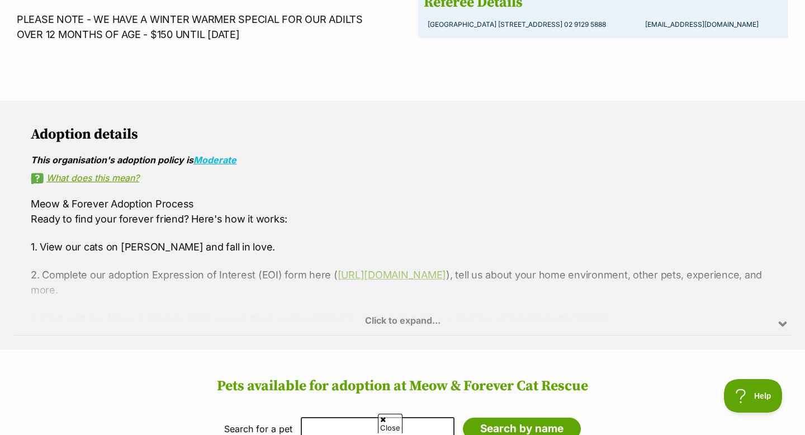
click at [420, 115] on div "Adoption details This organisation's adoption policy is Moderate What does this…" at bounding box center [402, 225] width 777 height 221
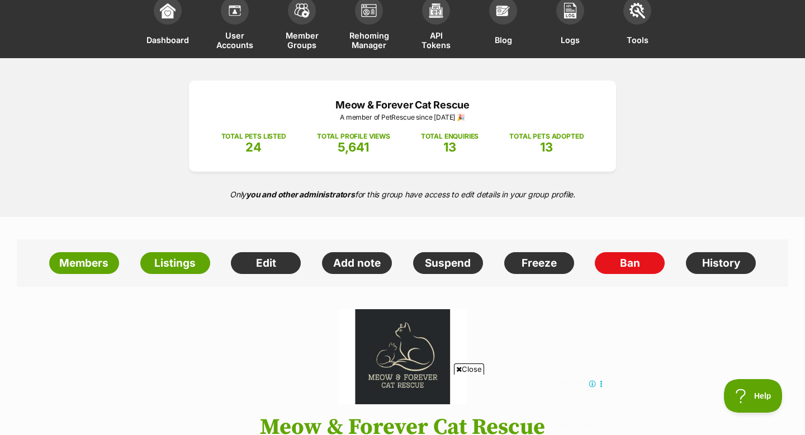
scroll to position [61, 0]
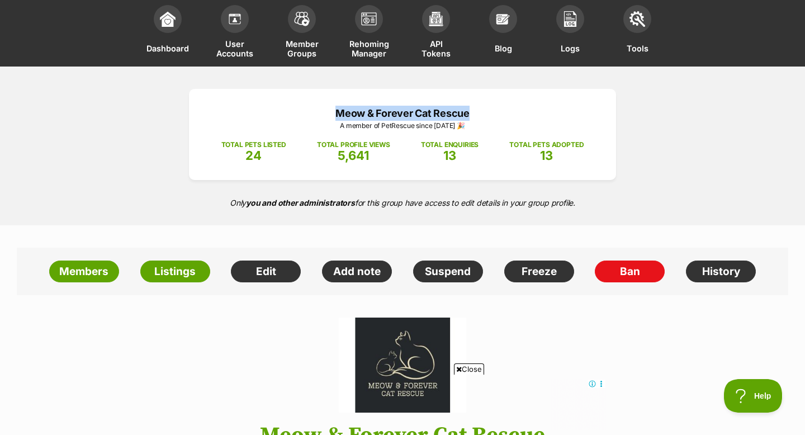
drag, startPoint x: 471, startPoint y: 111, endPoint x: 331, endPoint y: 111, distance: 140.3
click at [331, 111] on p "Meow & Forever Cat Rescue" at bounding box center [402, 113] width 393 height 15
copy p "Meow & Forever Cat Rescue"
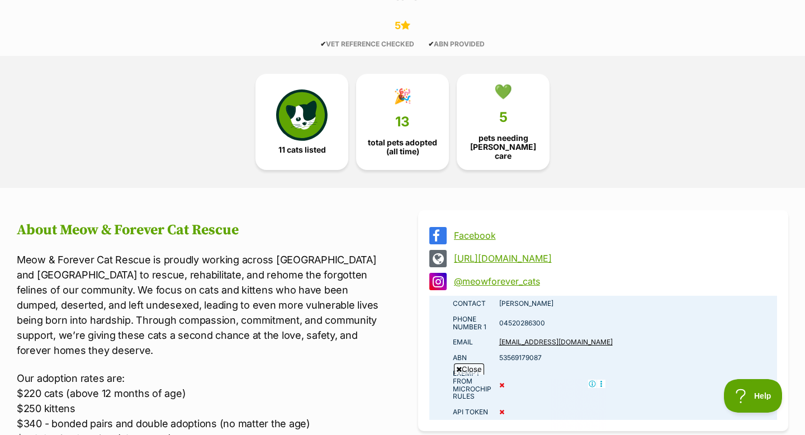
scroll to position [620, 0]
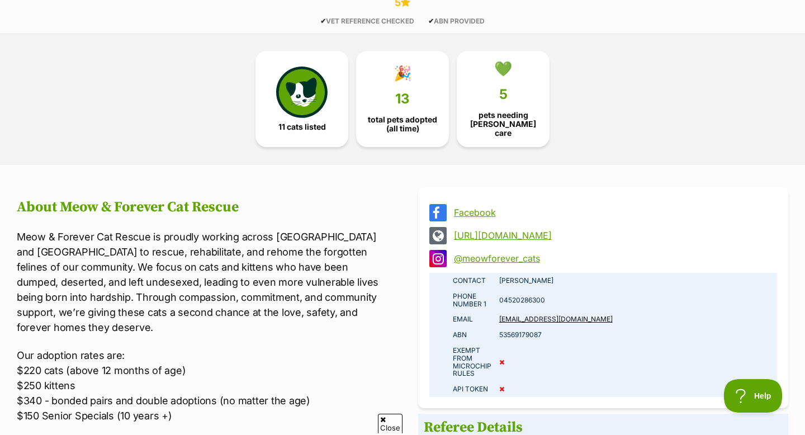
click at [536, 230] on link "https://meowandforever.org/" at bounding box center [613, 235] width 319 height 10
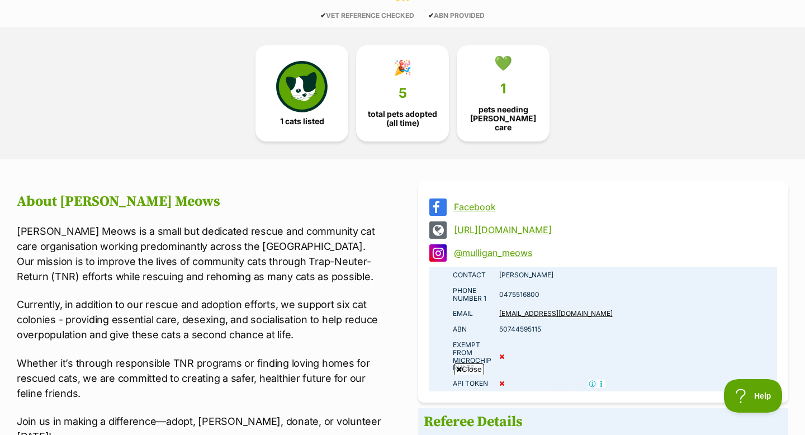
scroll to position [626, 0]
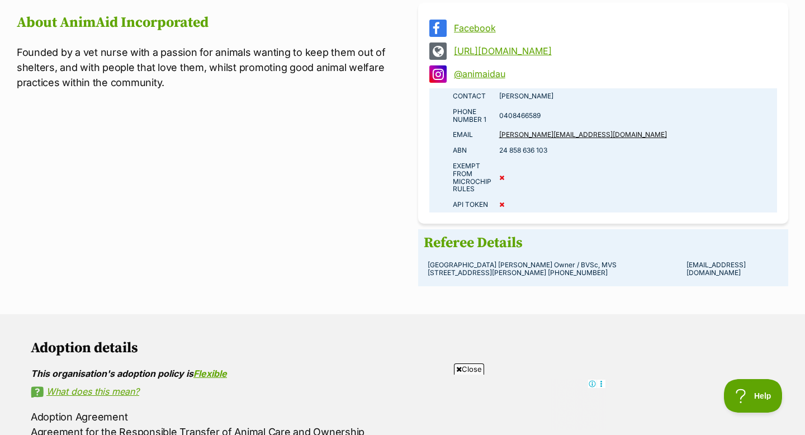
scroll to position [783, 0]
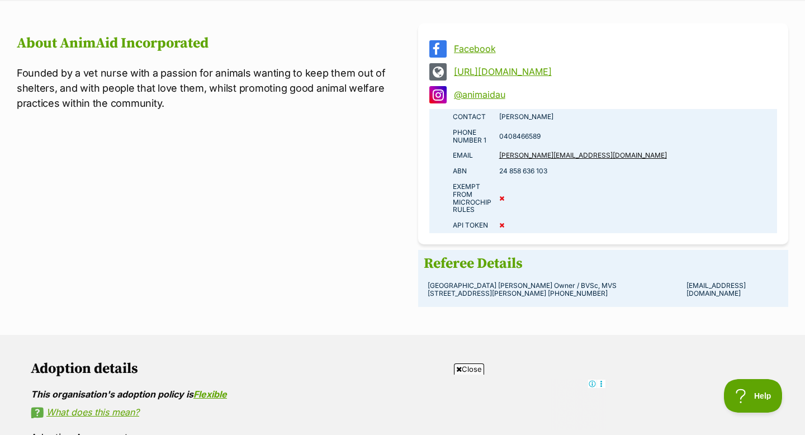
click at [497, 67] on link "[URL][DOMAIN_NAME]" at bounding box center [613, 71] width 319 height 10
